Goal: Find specific page/section: Find specific page/section

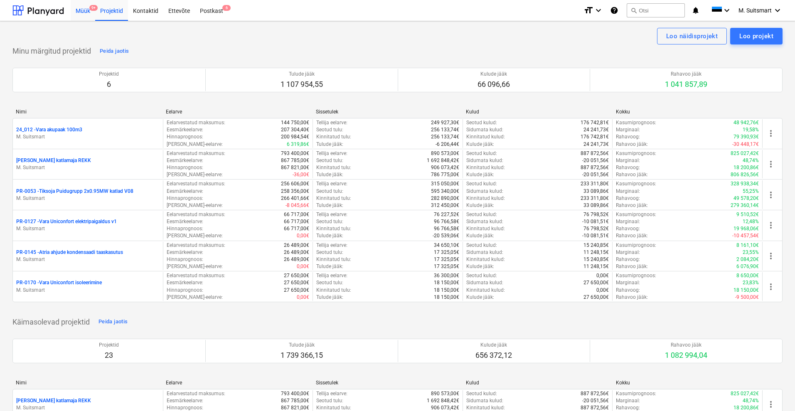
click at [84, 9] on div "Müük 9+" at bounding box center [83, 10] width 25 height 21
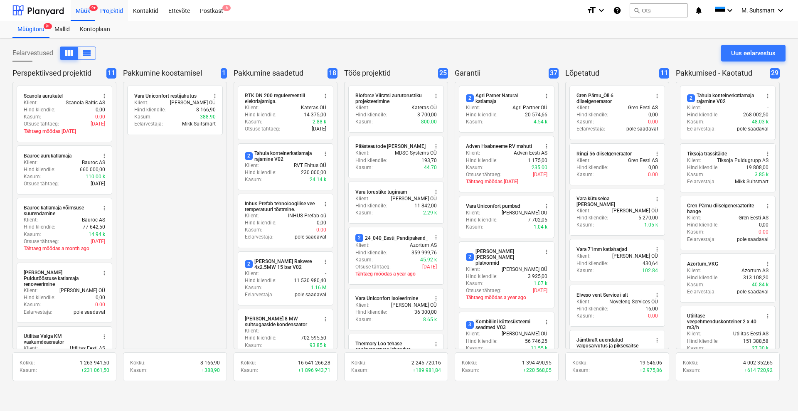
click at [113, 12] on div "Projektid" at bounding box center [111, 10] width 33 height 21
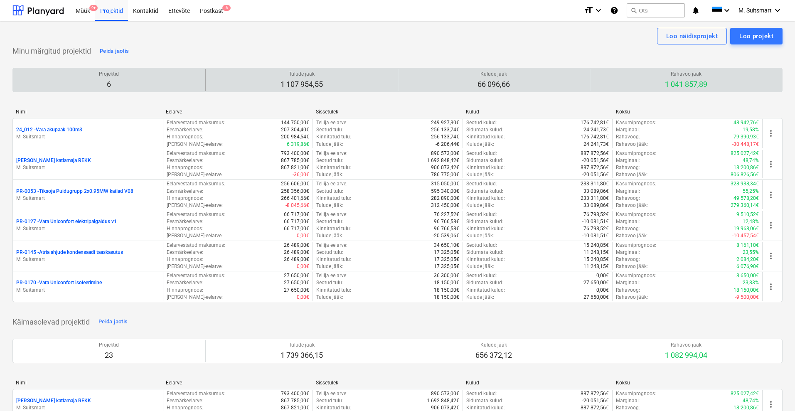
scroll to position [1615, 0]
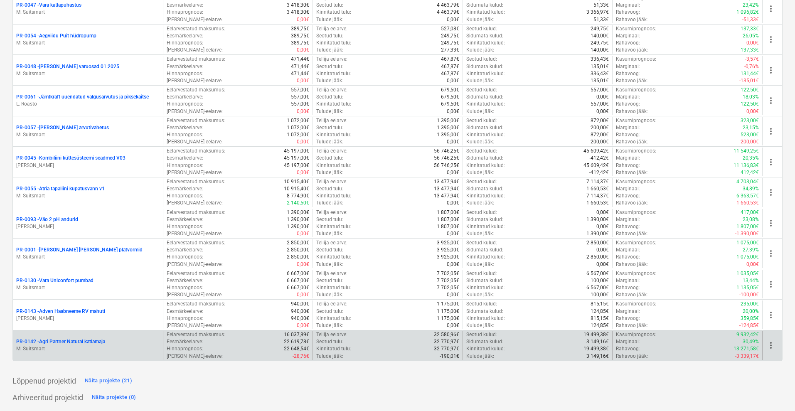
click at [66, 340] on p "PR-0142 - Agri Partner Natural katlamaja" at bounding box center [60, 341] width 89 height 7
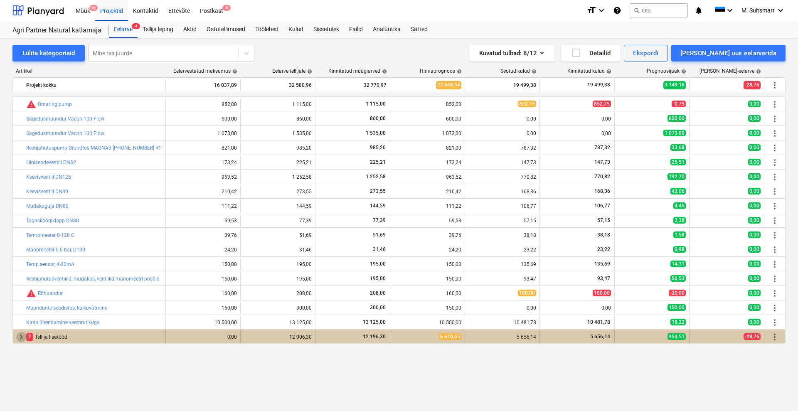
click at [22, 338] on span "keyboard_arrow_right" at bounding box center [21, 337] width 10 height 10
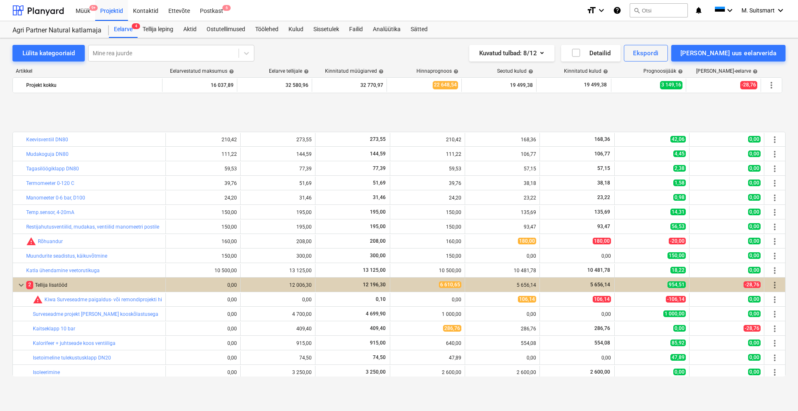
scroll to position [113, 0]
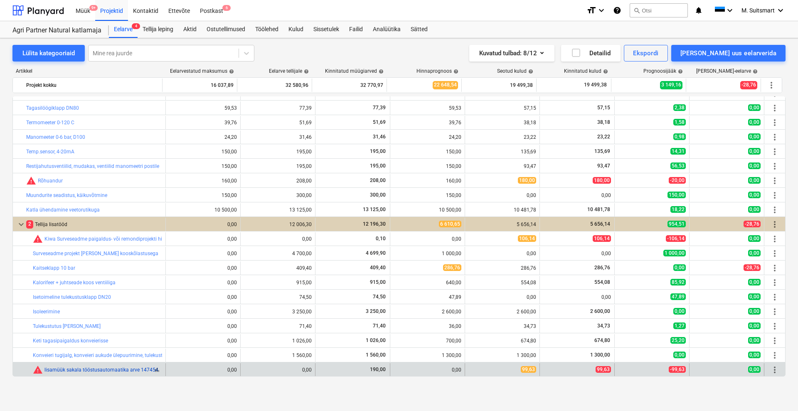
click at [73, 372] on link "lisamüük sakala tööstusautomaatika arve 147454" at bounding box center [101, 370] width 114 height 6
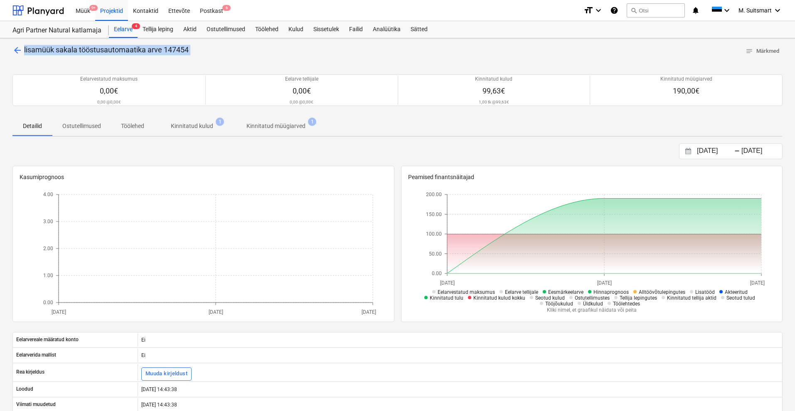
drag, startPoint x: 25, startPoint y: 48, endPoint x: 209, endPoint y: 58, distance: 184.4
click at [209, 58] on div "arrow_back lisamüük sakala tööstusautomaatika arve 147454 notes Märkmed Eelarve…" at bounding box center [397, 295] width 795 height 514
copy div "lisamüük sakala tööstusautomaatika arve 147454 notes Märkmed"
click at [427, 29] on div "Sätted" at bounding box center [419, 29] width 27 height 17
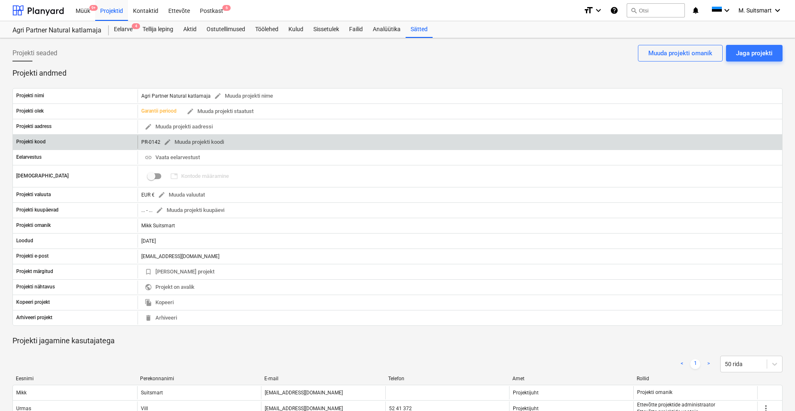
click at [147, 142] on div "PR-0142 edit Muuda projekti koodi" at bounding box center [184, 142] width 86 height 13
drag, startPoint x: 140, startPoint y: 143, endPoint x: 161, endPoint y: 143, distance: 21.6
click at [161, 143] on div "PR-0142 edit Muuda projekti koodi" at bounding box center [460, 142] width 645 height 13
copy div "PR-0142 edit Muuda projekti koodi"
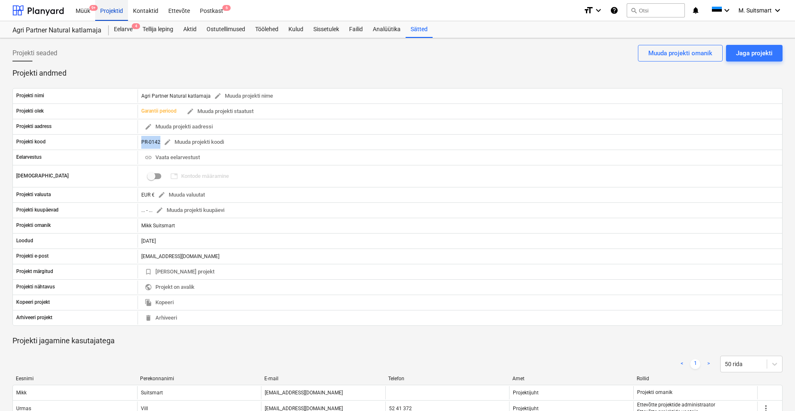
click at [119, 10] on div "Projektid" at bounding box center [111, 10] width 33 height 21
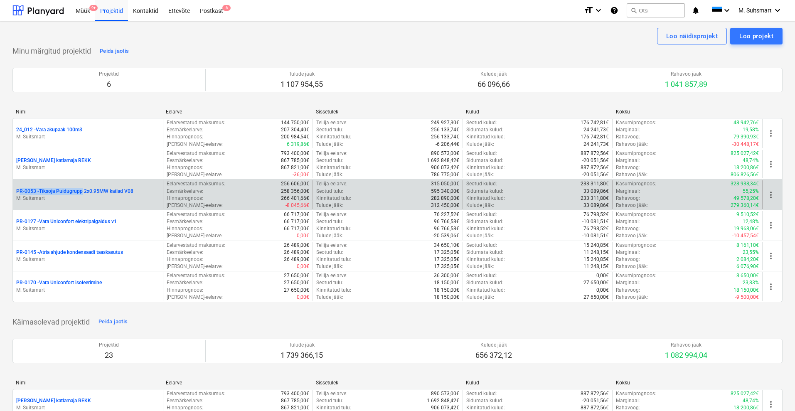
drag, startPoint x: 13, startPoint y: 190, endPoint x: 82, endPoint y: 193, distance: 69.1
click at [82, 193] on div "PR-0053 - Tiksoja Puidugrupp 2x0.95MW katlad V08 M. Suitsmart" at bounding box center [88, 194] width 150 height 29
copy p "PR-0053 - Tiksoja Puidugrupp"
click at [51, 190] on p "PR-0053 - Tiksoja Puidugrupp 2x0.95MW katlad V08" at bounding box center [74, 191] width 117 height 7
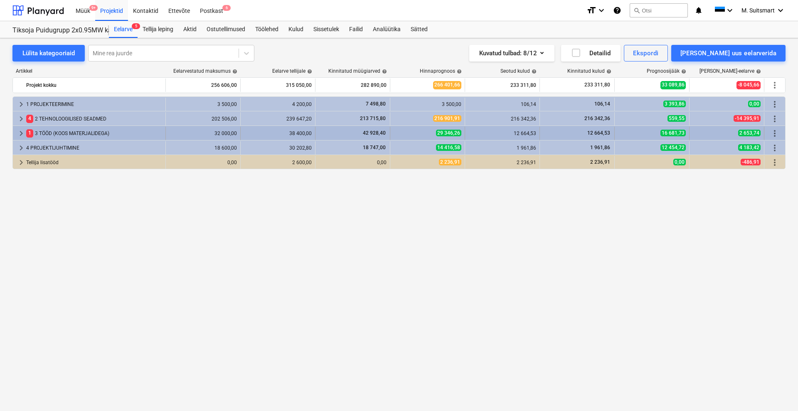
click at [22, 131] on span "keyboard_arrow_right" at bounding box center [21, 133] width 10 height 10
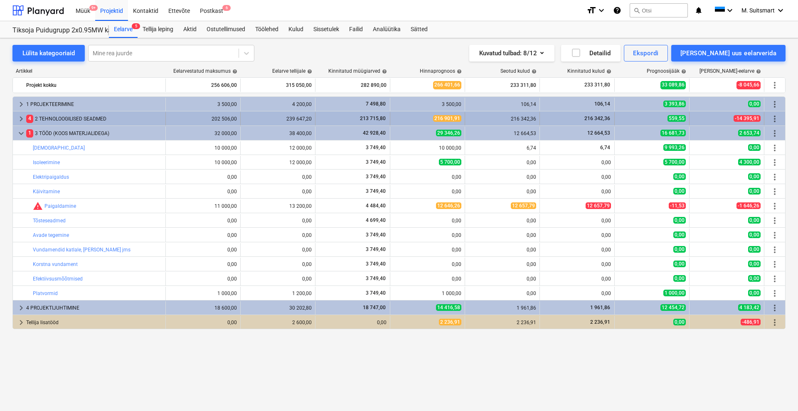
click at [19, 116] on span "keyboard_arrow_right" at bounding box center [21, 119] width 10 height 10
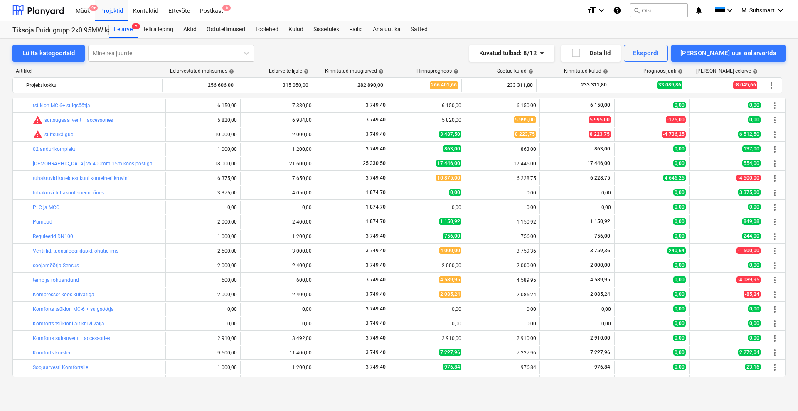
scroll to position [208, 0]
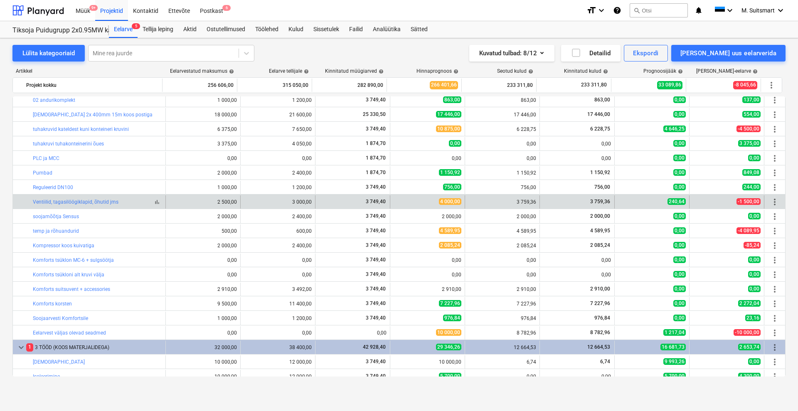
drag, startPoint x: 27, startPoint y: 198, endPoint x: 121, endPoint y: 202, distance: 94.9
click at [121, 202] on div "bar_chart Ventiilid, tagasilöögiklapid, õhutid jms" at bounding box center [89, 201] width 153 height 13
copy div "bar_chart Ventiilid, tagasilöögiklapid, õhutid jms"
